Goal: Task Accomplishment & Management: Use online tool/utility

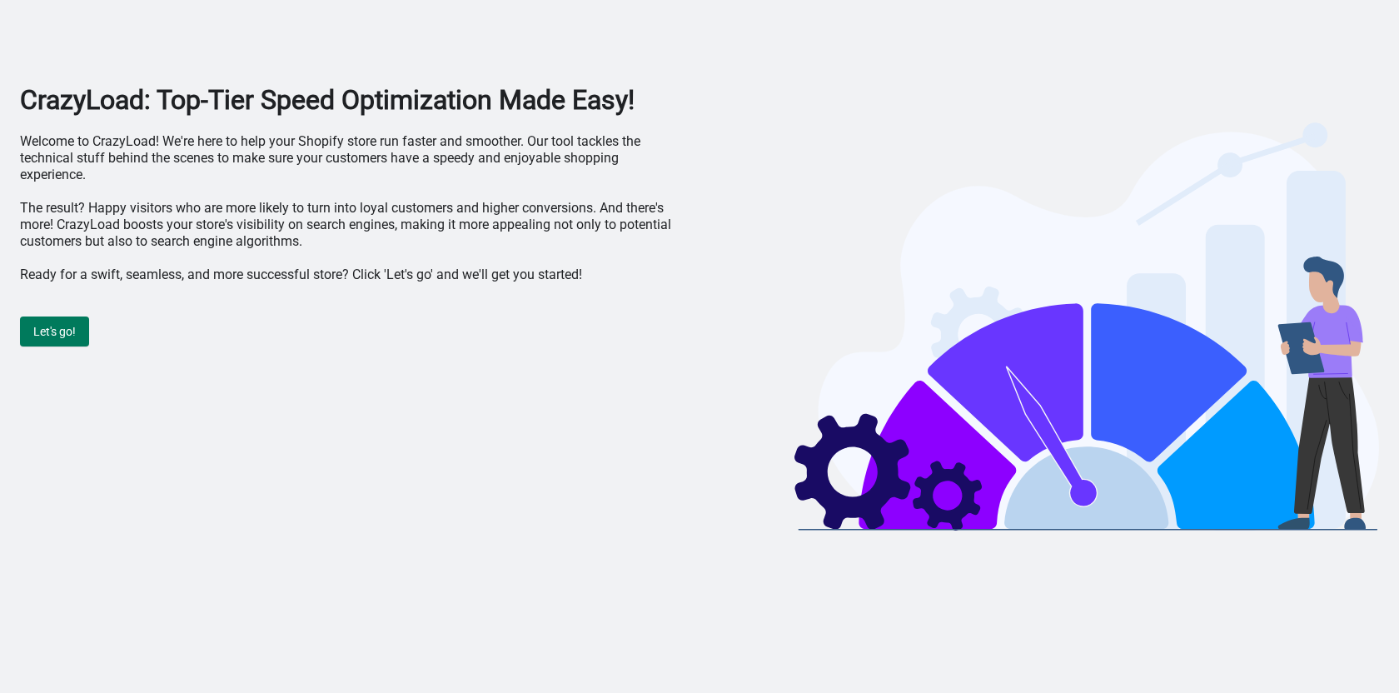
click at [80, 326] on button "Let's go!" at bounding box center [54, 331] width 69 height 30
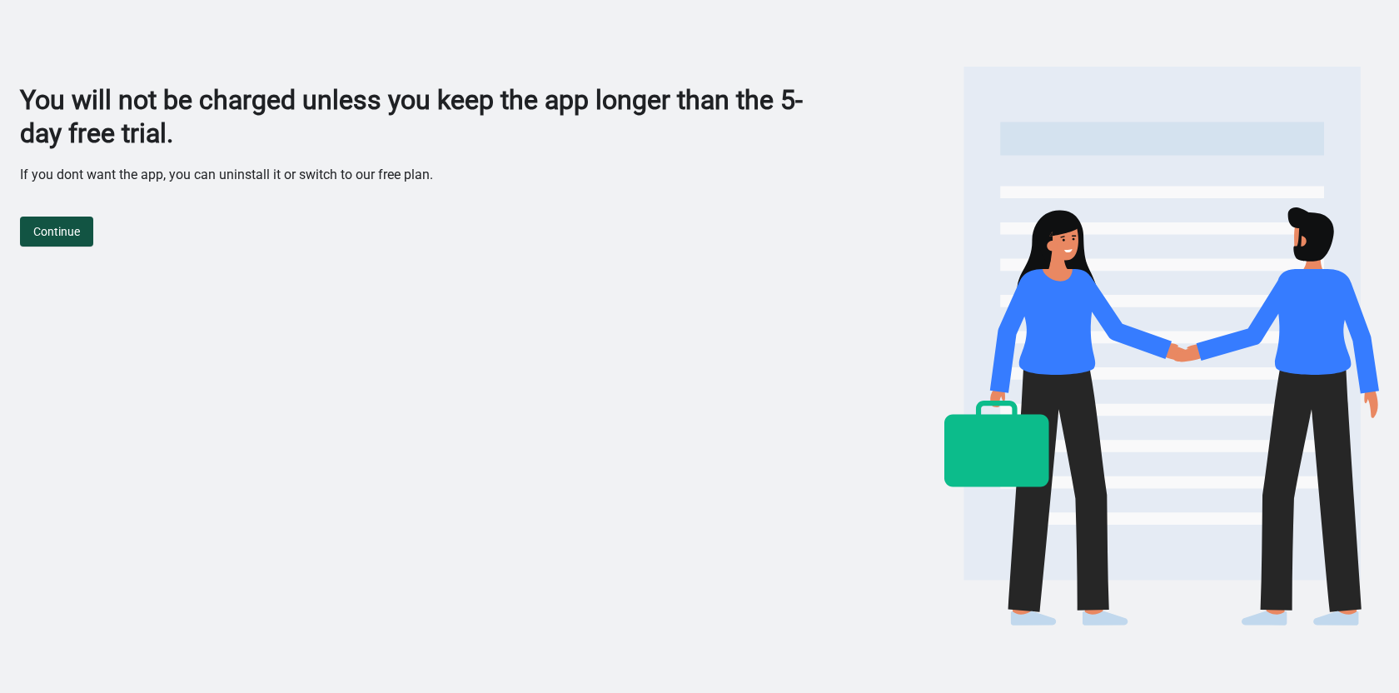
click at [80, 222] on button "Continue" at bounding box center [56, 231] width 73 height 30
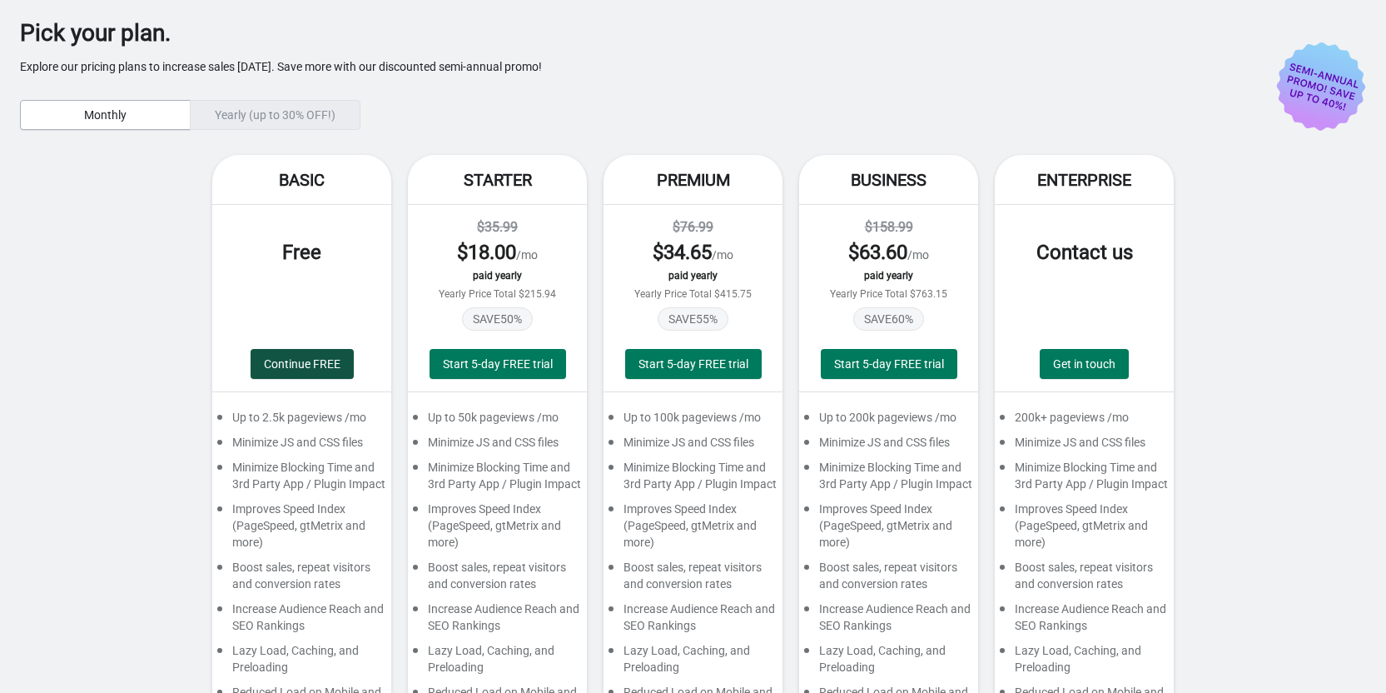
click at [295, 367] on span "Continue FREE" at bounding box center [302, 363] width 77 height 13
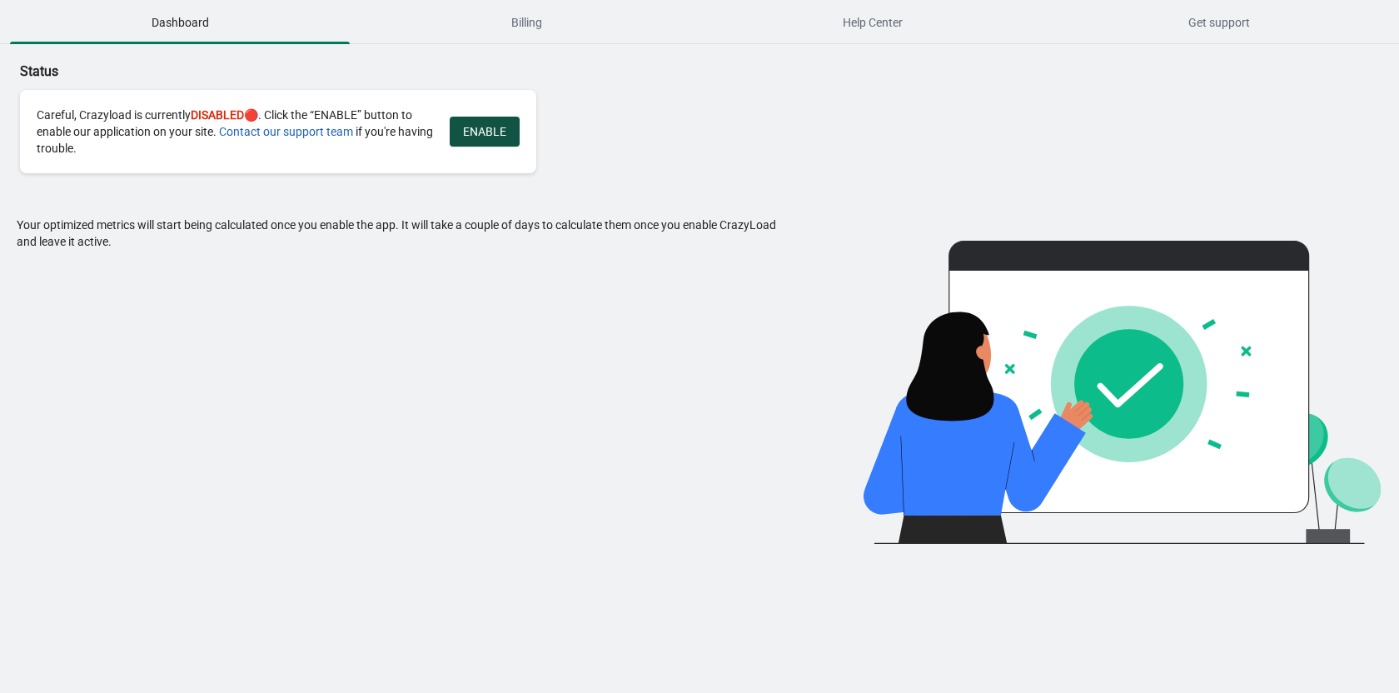
click at [478, 135] on span "ENABLE" at bounding box center [484, 131] width 43 height 13
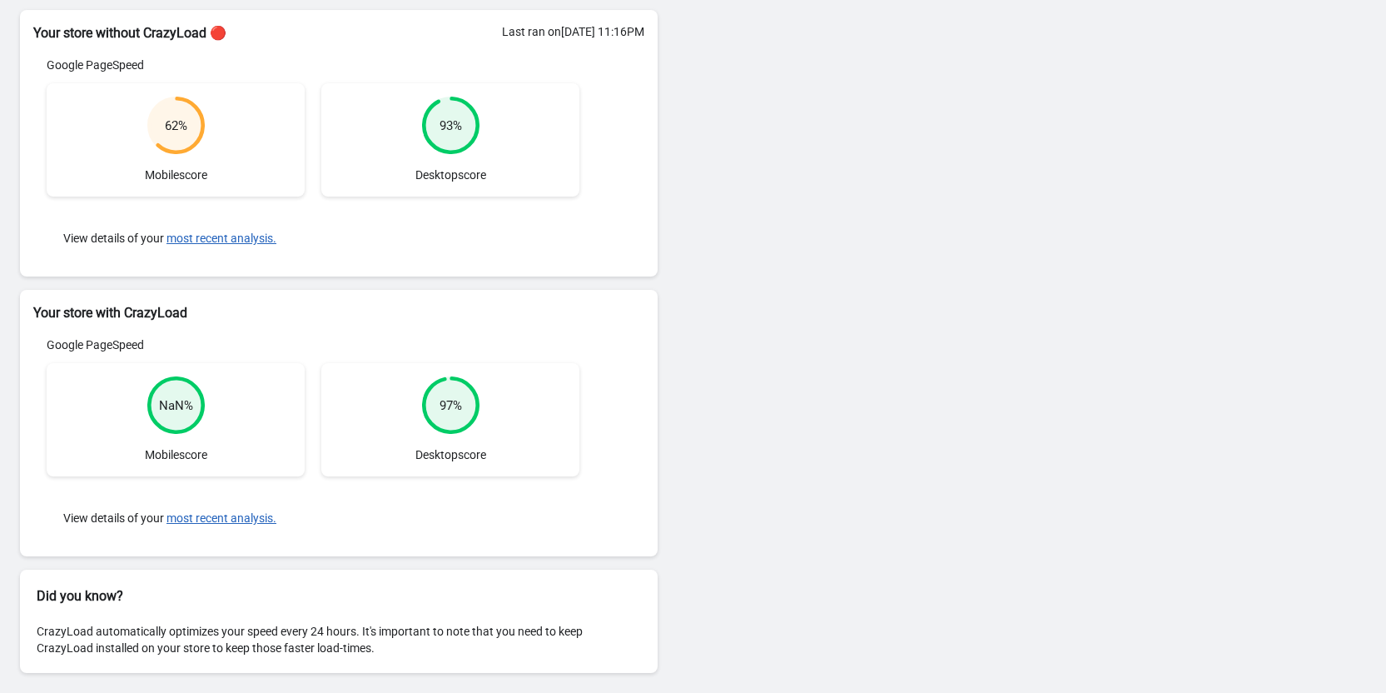
scroll to position [216, 0]
click at [226, 515] on button "most recent analysis." at bounding box center [222, 515] width 110 height 13
click at [252, 515] on button "most recent analysis." at bounding box center [222, 515] width 110 height 13
click at [778, 233] on div "Status Congrats! Crazyload is currently ENABLED DISABLE A Speedtest update is i…" at bounding box center [693, 261] width 1386 height 866
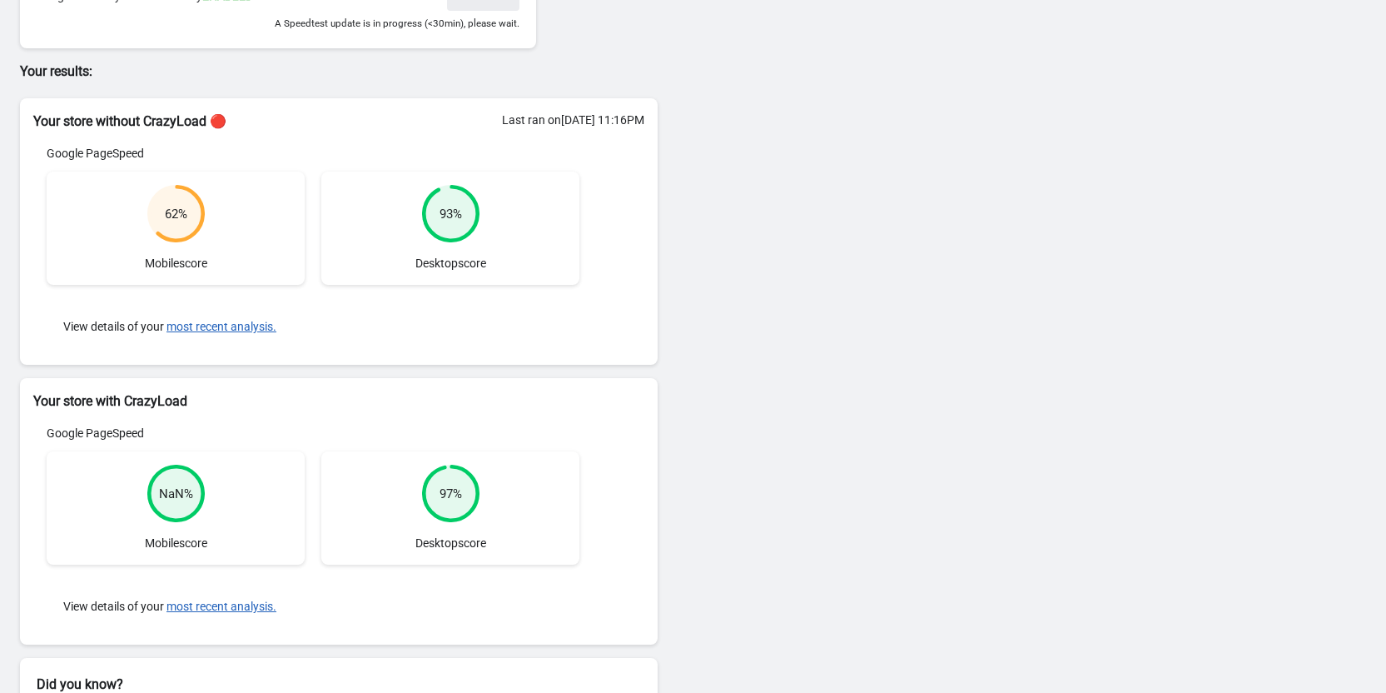
scroll to position [0, 0]
